Goal: Task Accomplishment & Management: Manage account settings

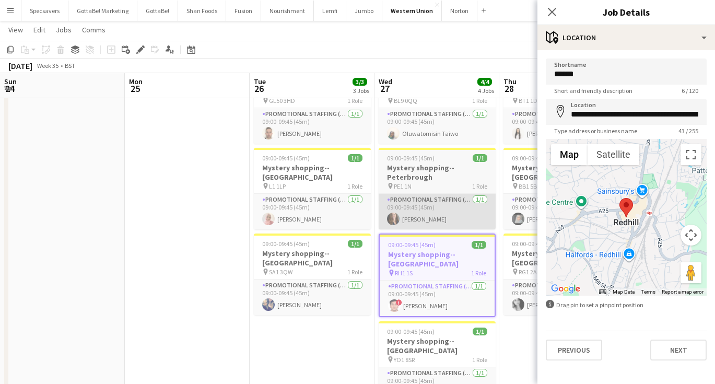
scroll to position [0, 240]
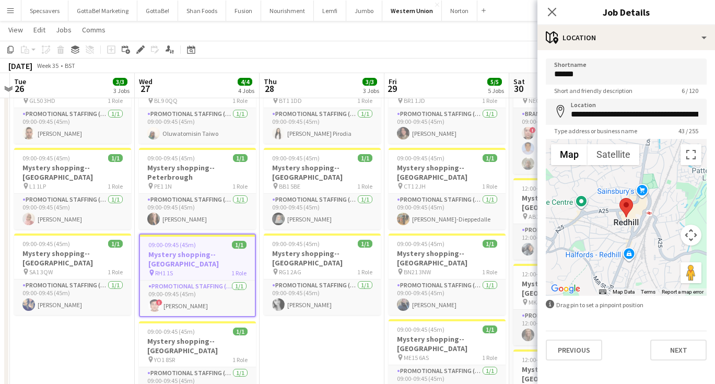
click at [358, 50] on app-toolbar "Copy Paste Paste Command V Paste with crew Command Shift V Paste linked Job [GE…" at bounding box center [357, 50] width 715 height 18
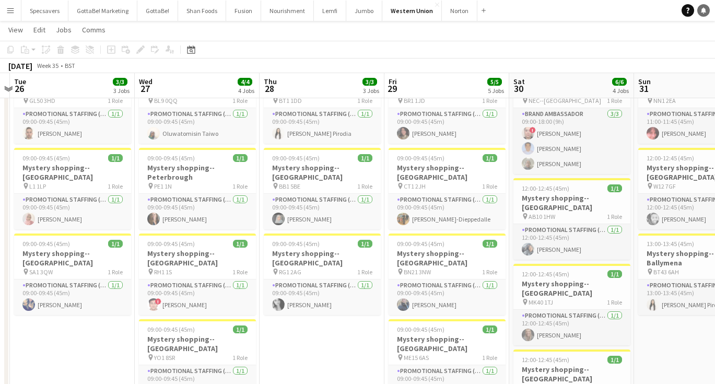
click at [705, 6] on link "Notifications" at bounding box center [703, 10] width 13 height 13
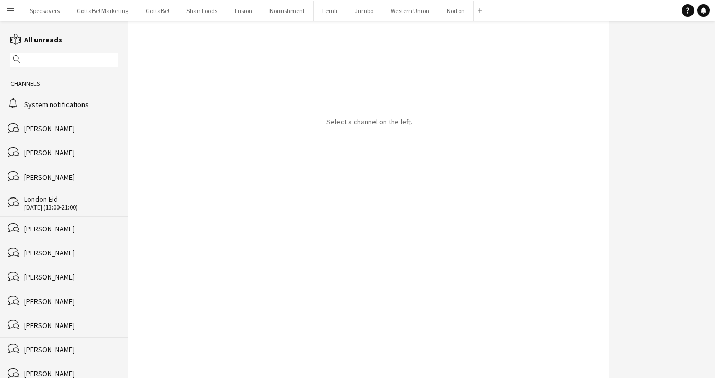
click at [52, 107] on div "System notifications" at bounding box center [71, 104] width 94 height 9
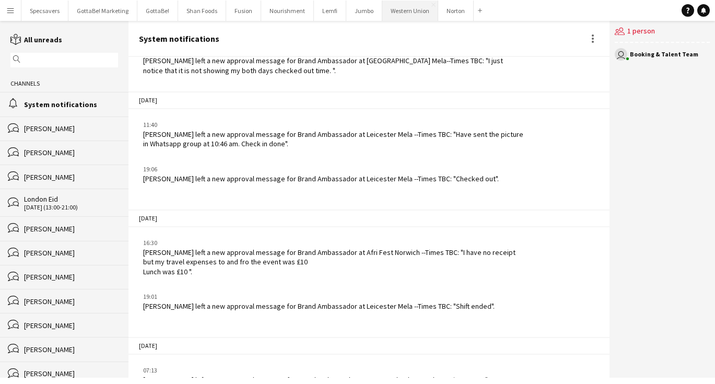
click at [409, 10] on button "Western Union Close" at bounding box center [410, 11] width 56 height 20
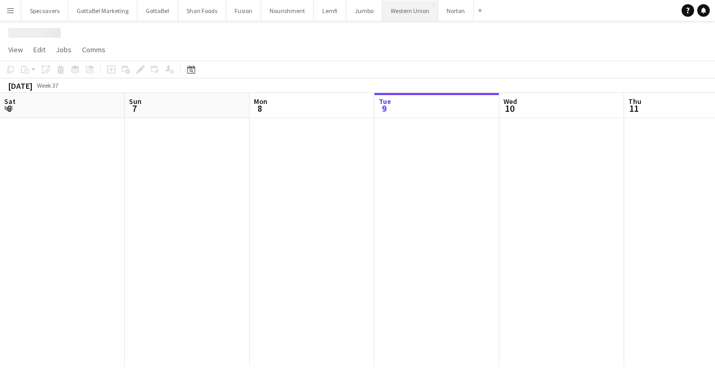
scroll to position [0, 250]
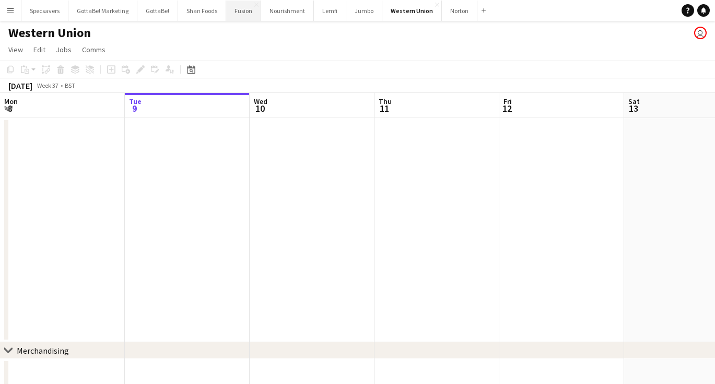
click at [242, 11] on button "Fusion Close" at bounding box center [243, 11] width 35 height 20
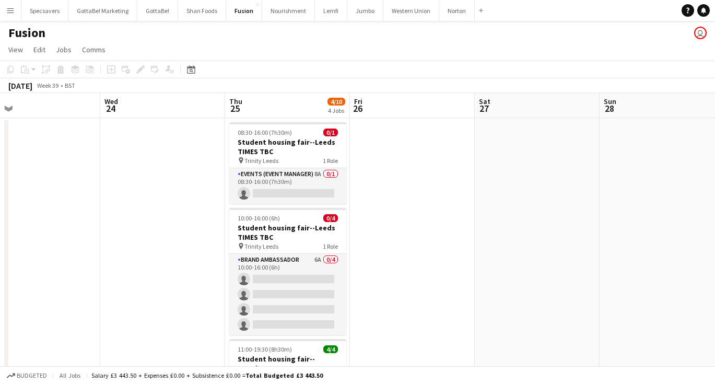
scroll to position [0, 332]
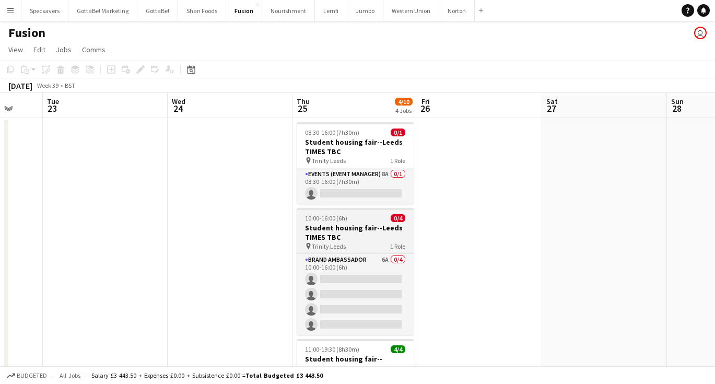
click at [358, 225] on h3 "Student housing fair--Leeds TIMES TBC" at bounding box center [355, 232] width 117 height 19
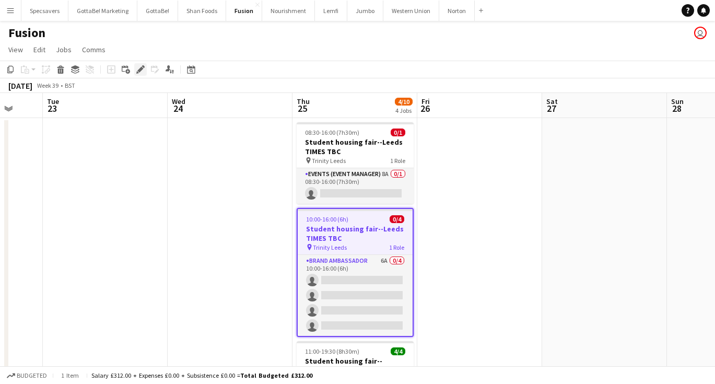
click at [137, 73] on icon at bounding box center [137, 72] width 3 height 3
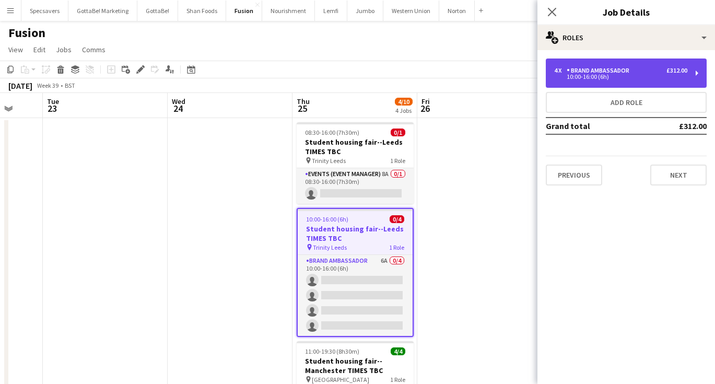
click at [602, 76] on div "10:00-16:00 (6h)" at bounding box center [620, 76] width 133 height 5
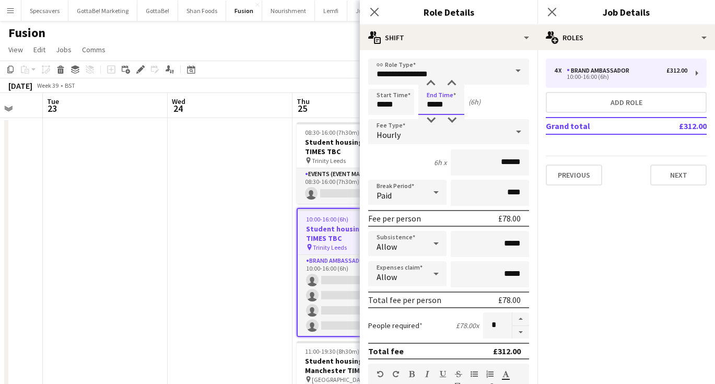
click at [431, 107] on input "*****" at bounding box center [441, 102] width 46 height 26
type input "*****"
click at [549, 10] on icon "Close pop-in" at bounding box center [552, 12] width 10 height 10
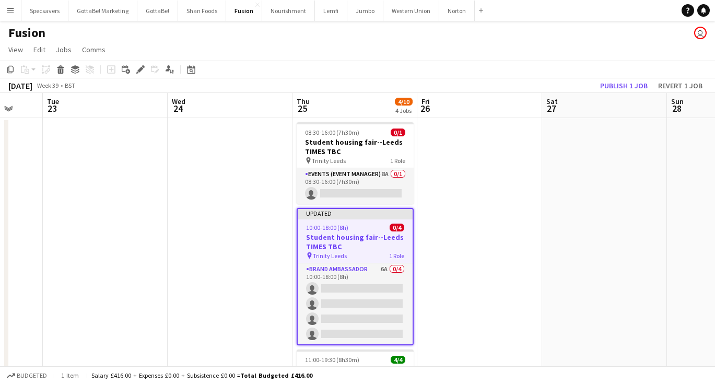
click at [513, 206] on app-date-cell at bounding box center [479, 351] width 125 height 466
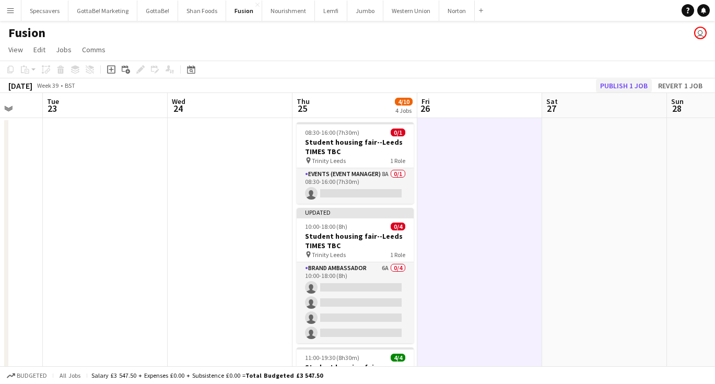
click at [622, 86] on button "Publish 1 job" at bounding box center [624, 86] width 56 height 14
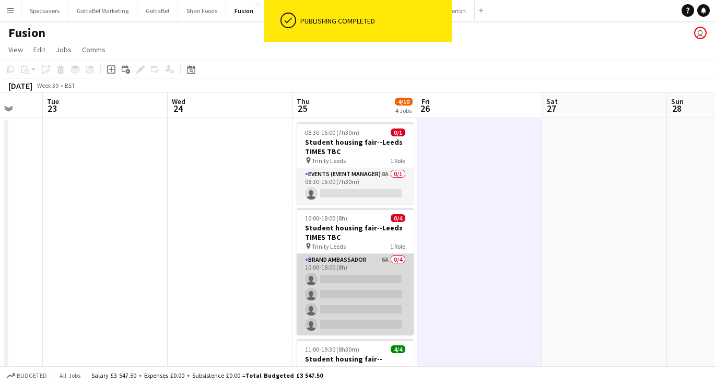
click at [333, 264] on app-card-role "Brand Ambassador 6A 0/4 10:00-18:00 (8h) single-neutral-actions single-neutral-…" at bounding box center [355, 294] width 117 height 81
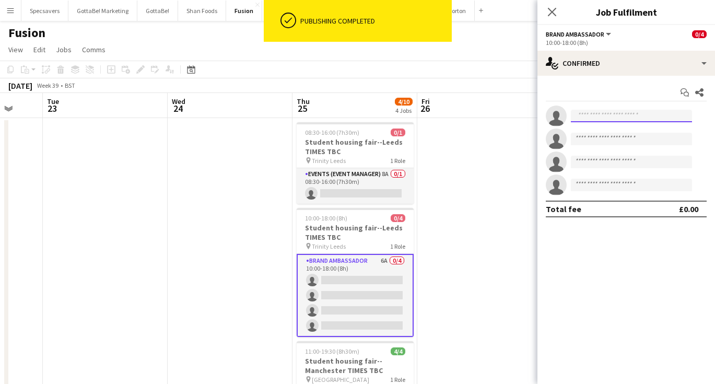
click at [620, 119] on input at bounding box center [631, 116] width 121 height 13
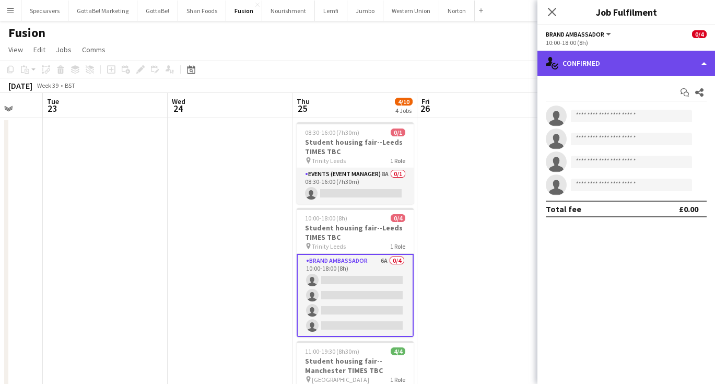
click at [612, 62] on div "single-neutral-actions-check-2 Confirmed" at bounding box center [626, 63] width 178 height 25
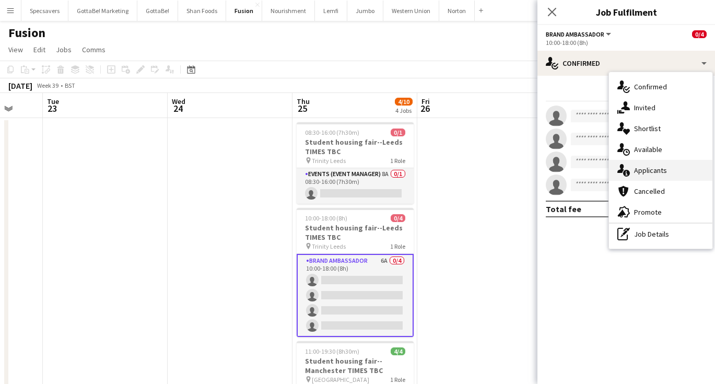
click at [634, 168] on span "Applicants" at bounding box center [650, 169] width 33 height 9
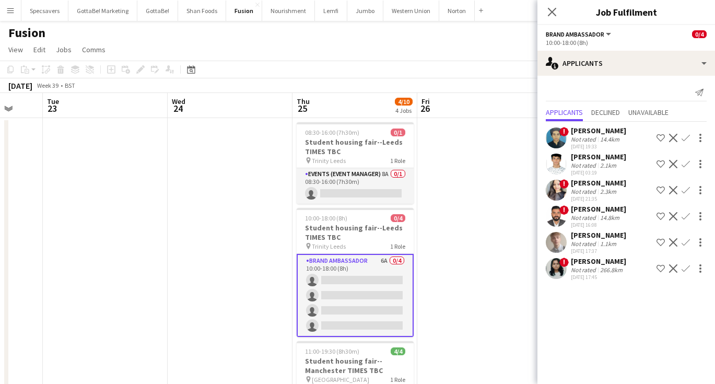
click at [687, 162] on app-icon "Confirm" at bounding box center [685, 164] width 8 height 8
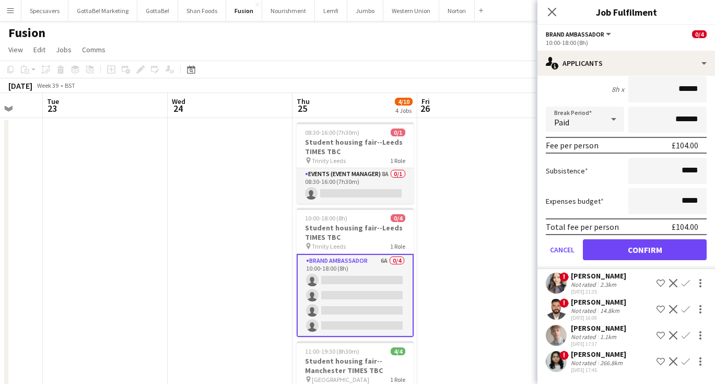
scroll to position [144, 0]
click at [634, 251] on button "Confirm" at bounding box center [645, 249] width 124 height 21
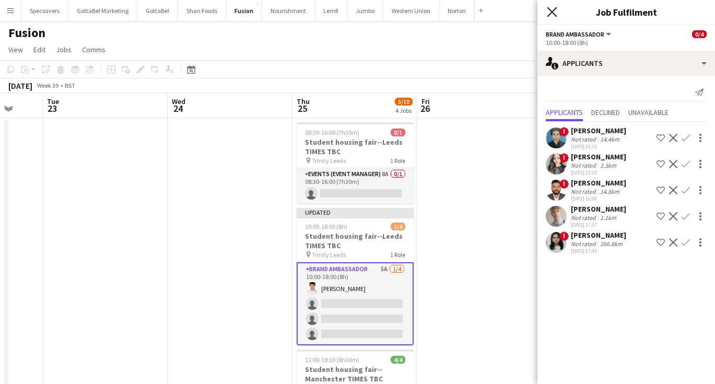
click at [553, 13] on icon at bounding box center [552, 12] width 10 height 10
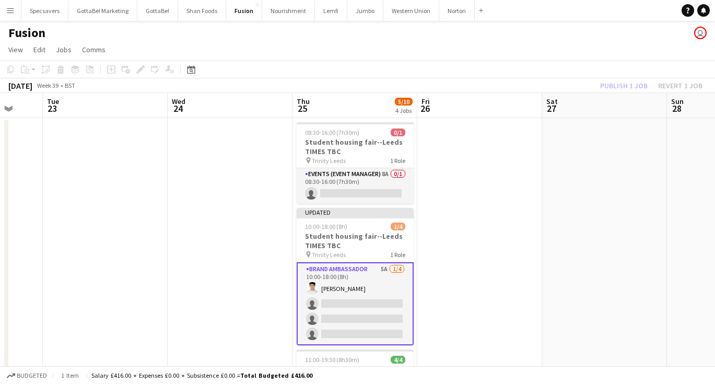
click at [472, 215] on app-date-cell at bounding box center [479, 346] width 125 height 457
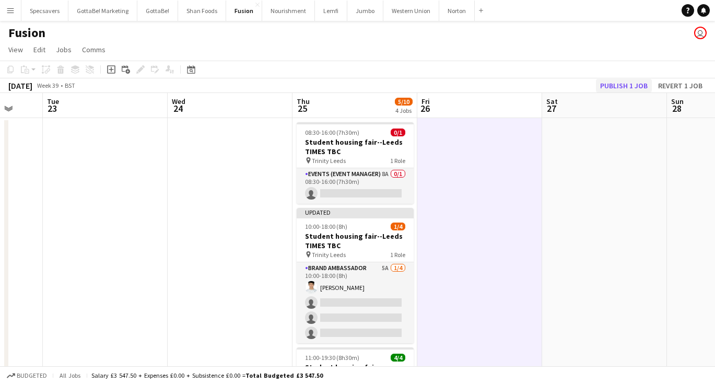
click at [619, 88] on button "Publish 1 job" at bounding box center [624, 86] width 56 height 14
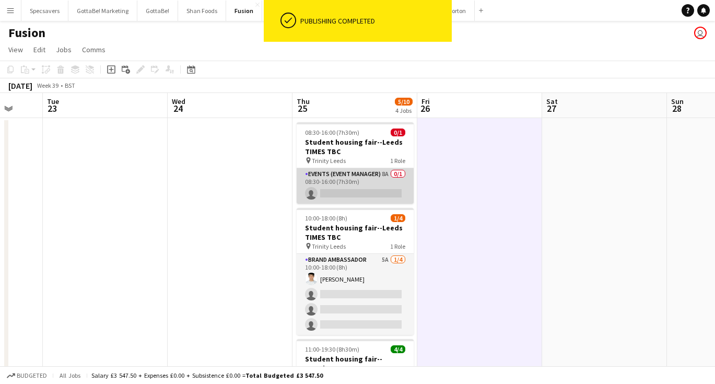
click at [385, 183] on app-card-role "Events (Event Manager) 8A 0/1 08:30-16:00 (7h30m) single-neutral-actions" at bounding box center [355, 186] width 117 height 36
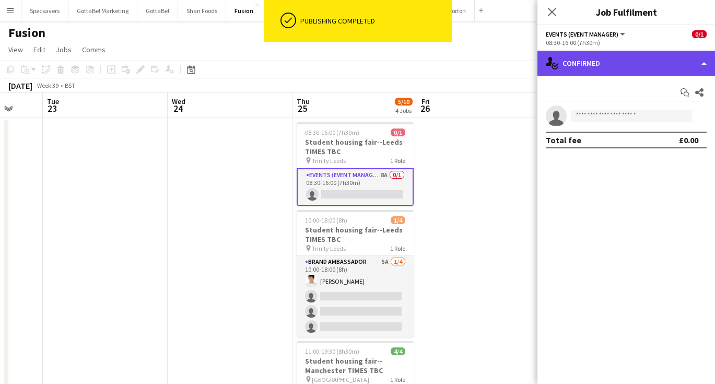
click at [630, 56] on div "single-neutral-actions-check-2 Confirmed" at bounding box center [626, 63] width 178 height 25
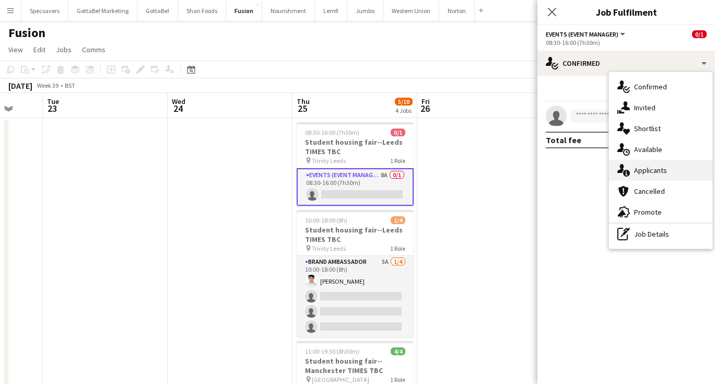
click at [656, 172] on span "Applicants" at bounding box center [650, 169] width 33 height 9
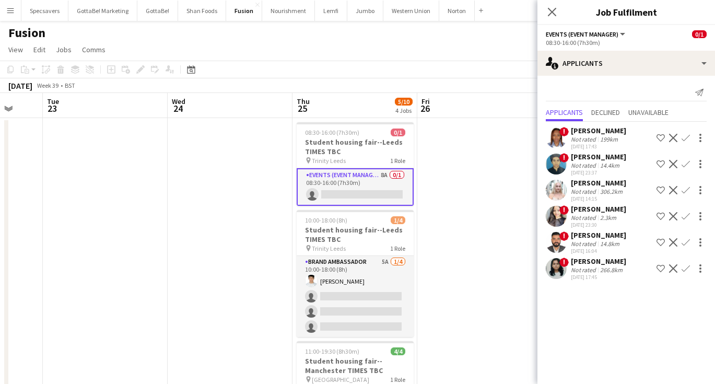
click at [504, 242] on app-date-cell at bounding box center [479, 346] width 125 height 457
